Goal: Task Accomplishment & Management: Manage account settings

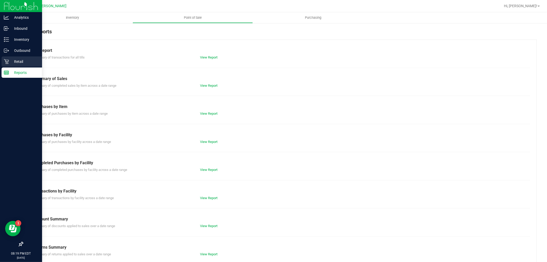
click at [33, 64] on p "Retail" at bounding box center [24, 61] width 31 height 6
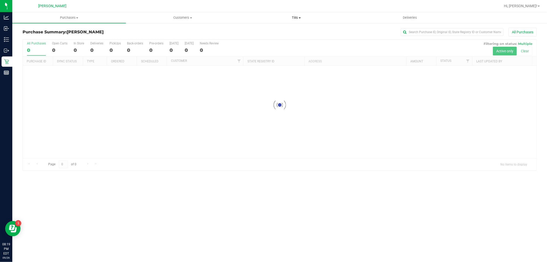
click at [298, 17] on span "Tills" at bounding box center [296, 17] width 113 height 5
click at [258, 32] on span "Manage tills" at bounding box center [257, 31] width 35 height 4
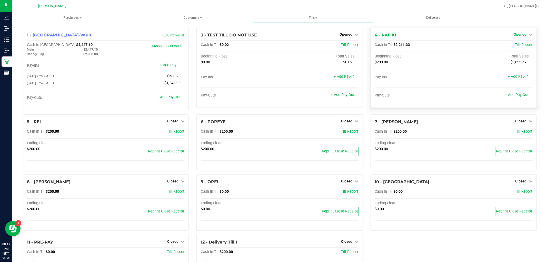
click at [519, 35] on span "Opened" at bounding box center [520, 34] width 13 height 4
click at [515, 45] on link "Close Till" at bounding box center [521, 45] width 14 height 4
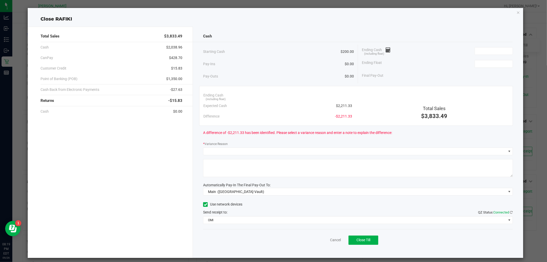
drag, startPoint x: 353, startPoint y: 103, endPoint x: 335, endPoint y: 104, distance: 17.7
click at [335, 104] on div "Ending Cash (including float) Expected Cash $2,211.33 Difference -$2,211.33" at bounding box center [278, 106] width 156 height 32
copy span "2,211.33"
click at [483, 48] on input at bounding box center [494, 50] width 38 height 7
paste input "2211.33"
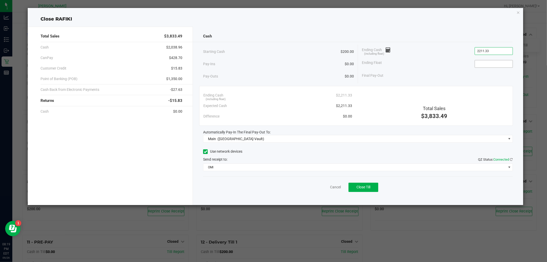
type input "$2,211.33"
click at [482, 67] on input at bounding box center [494, 63] width 38 height 7
type input "$200.00"
click at [465, 58] on div "Ending Float $200.00" at bounding box center [437, 63] width 151 height 13
click at [376, 190] on button "Close Till" at bounding box center [364, 187] width 30 height 9
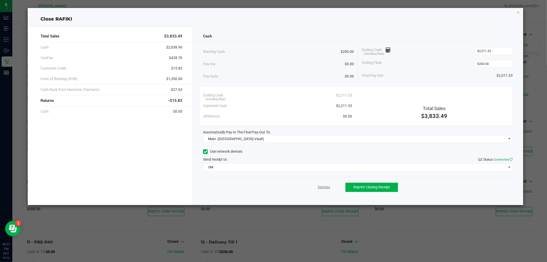
click at [324, 186] on link "Dismiss" at bounding box center [324, 186] width 12 height 5
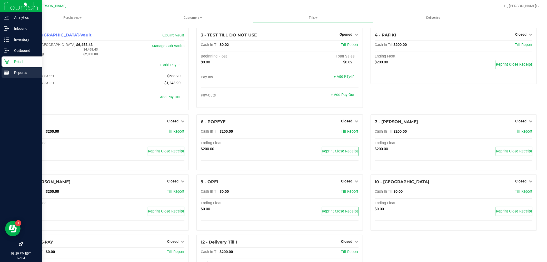
click at [11, 67] on div "Reports" at bounding box center [22, 72] width 41 height 10
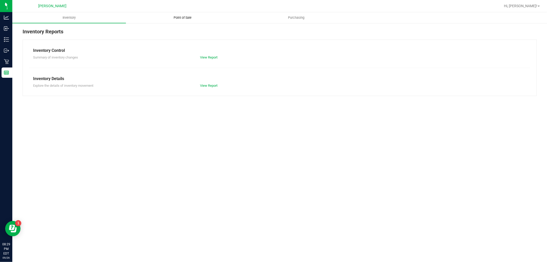
click at [194, 21] on uib-tab-heading "Point of Sale" at bounding box center [182, 18] width 113 height 10
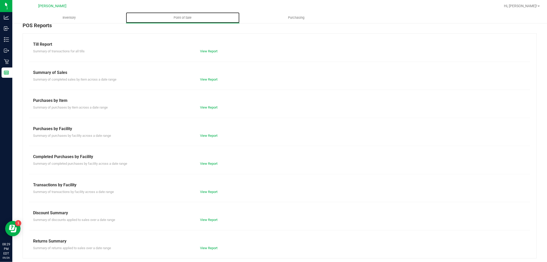
scroll to position [8, 0]
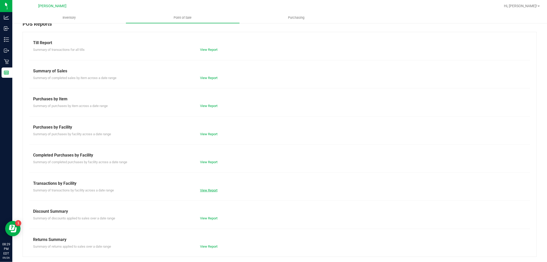
click at [212, 189] on link "View Report" at bounding box center [208, 190] width 17 height 4
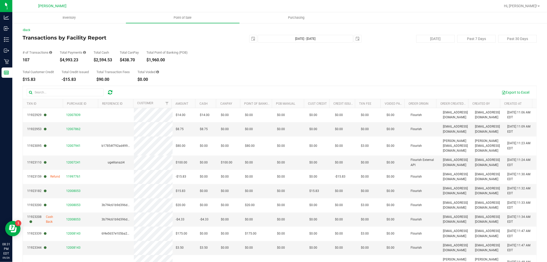
click at [241, 59] on div "# of Transactions 107 Total Payments $4,993.23 Total Cash $2,594.53 Total CanPa…" at bounding box center [280, 52] width 514 height 19
click at [249, 42] on span "[DATE]" at bounding box center [253, 39] width 8 height 8
click at [252, 39] on span "select" at bounding box center [253, 39] width 4 height 4
click at [253, 90] on link "21" at bounding box center [251, 91] width 7 height 8
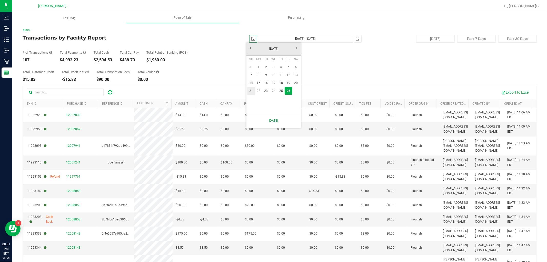
type input "[DATE]"
type input "[DATE] - [DATE]"
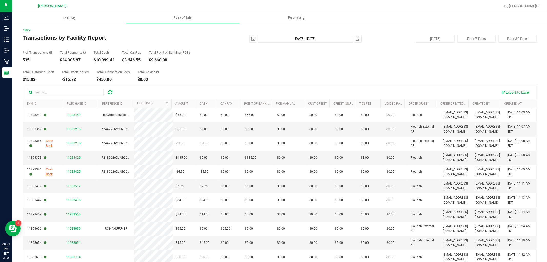
click at [237, 67] on div "Total Customer Credit $15.83 Total Credit Issued -$15.83 Total Transaction Fees…" at bounding box center [280, 71] width 514 height 19
click at [251, 35] on span "select" at bounding box center [253, 38] width 7 height 7
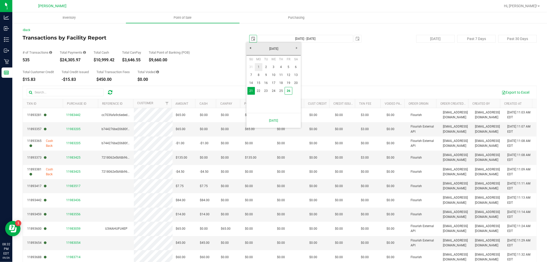
click at [259, 67] on link "1" at bounding box center [258, 67] width 7 height 8
type input "[DATE]"
type input "[DATE] - [DATE]"
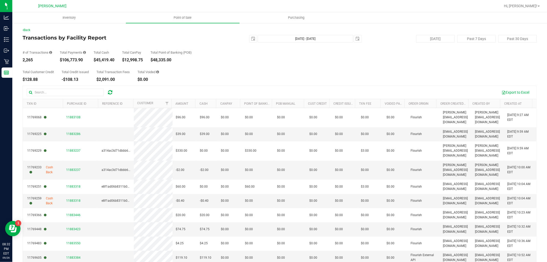
drag, startPoint x: 214, startPoint y: 71, endPoint x: 218, endPoint y: 65, distance: 6.6
click at [214, 71] on div "Total Customer Credit $128.88 Total Credit Issued -$108.13 Total Transaction Fe…" at bounding box center [280, 71] width 514 height 19
click at [27, 29] on link "Back" at bounding box center [27, 30] width 8 height 4
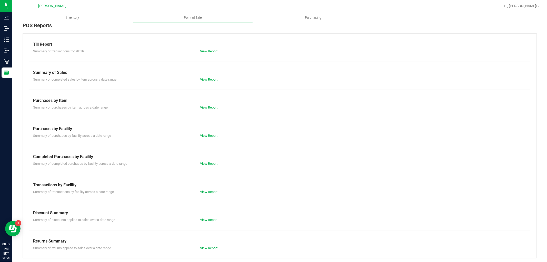
scroll to position [8, 0]
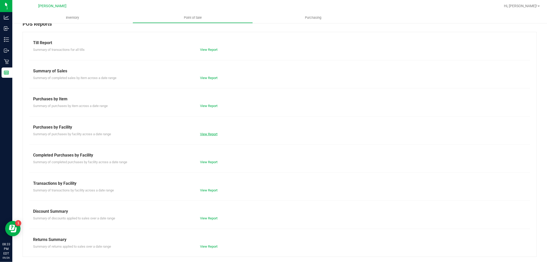
click at [206, 134] on link "View Report" at bounding box center [208, 134] width 17 height 4
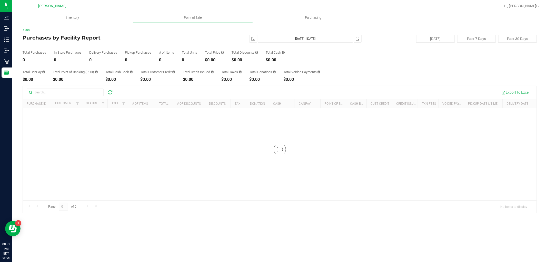
click at [248, 42] on div "[DATE] [DATE] - [DATE] [DATE]" at bounding box center [277, 39] width 175 height 8
click at [251, 39] on span "select" at bounding box center [253, 39] width 4 height 4
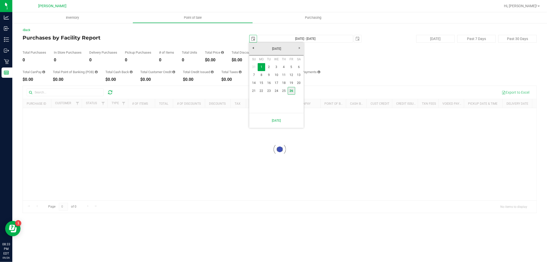
click at [290, 90] on link "26" at bounding box center [291, 91] width 7 height 8
type input "[DATE]"
type input "[DATE] - [DATE]"
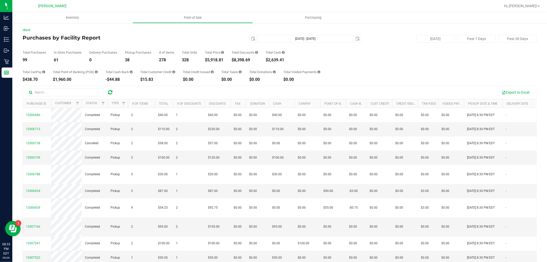
drag, startPoint x: 201, startPoint y: 33, endPoint x: 176, endPoint y: 42, distance: 26.6
click at [201, 33] on div "Back Purchases by Facility Report [DATE] [DATE] - [DATE] [DATE] [DATE] Past 7 D…" at bounding box center [280, 157] width 514 height 258
click at [27, 30] on link "Back" at bounding box center [27, 30] width 8 height 4
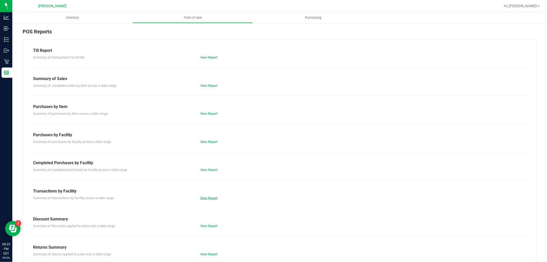
click at [202, 196] on link "View Report" at bounding box center [208, 198] width 17 height 4
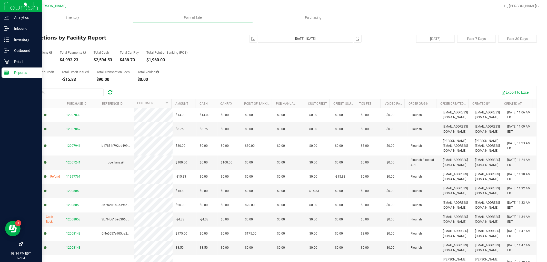
click at [15, 72] on p "Reports" at bounding box center [24, 73] width 31 height 6
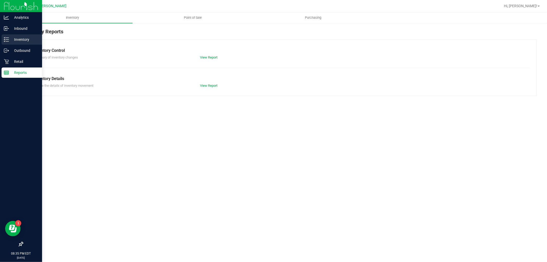
click at [22, 39] on p "Inventory" at bounding box center [24, 39] width 31 height 6
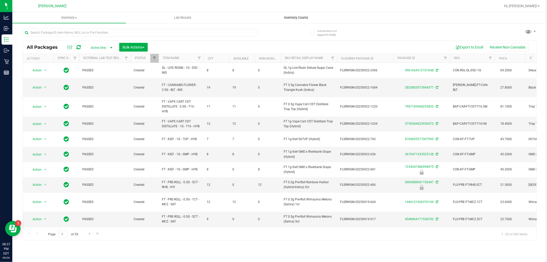
click at [295, 22] on uib-tab-heading "Inventory Counts" at bounding box center [296, 18] width 113 height 10
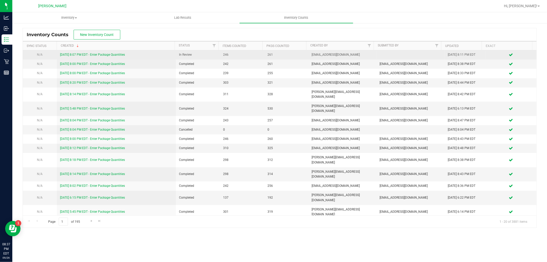
click at [94, 53] on link "[DATE] 8:07 PM EDT - Enter Package Quantities" at bounding box center [92, 55] width 65 height 4
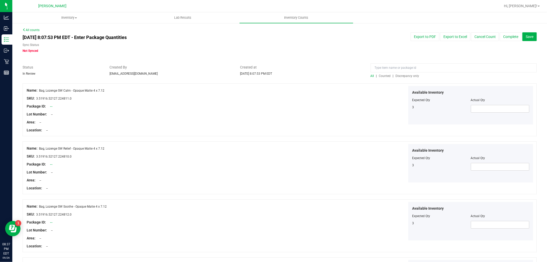
click at [399, 76] on span "Discrepancy only" at bounding box center [408, 76] width 24 height 4
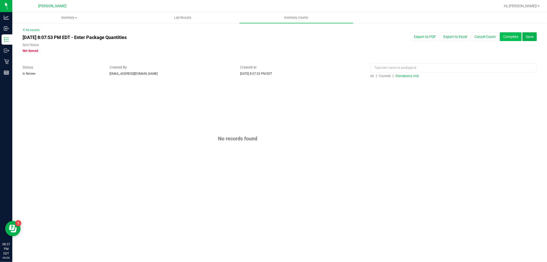
click at [512, 34] on button "Complete" at bounding box center [511, 36] width 22 height 9
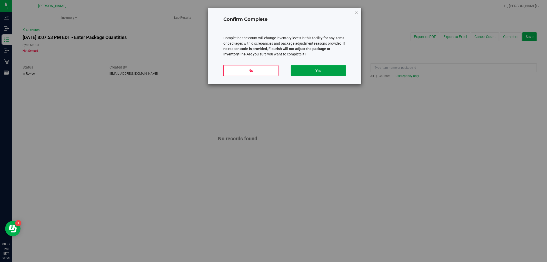
click at [327, 67] on button "Yes" at bounding box center [318, 70] width 55 height 11
